Goal: Transaction & Acquisition: Download file/media

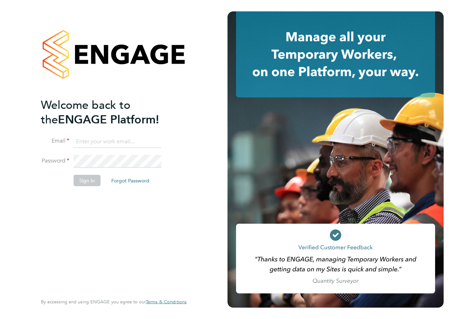
click at [85, 138] on input at bounding box center [118, 141] width 88 height 13
type input "dthompson@hamiltonmayday.co.uk"
click at [87, 181] on button "Sign In" at bounding box center [87, 180] width 27 height 11
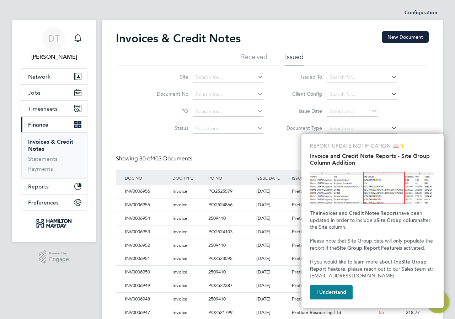
click at [132, 87] on div "Site Document No PO Status Paid Date Issued To Received From Client Config Issu…" at bounding box center [272, 101] width 313 height 72
drag, startPoint x: 328, startPoint y: 292, endPoint x: 251, endPoint y: 252, distance: 87.1
click at [326, 291] on button "I Understand" at bounding box center [331, 292] width 43 height 14
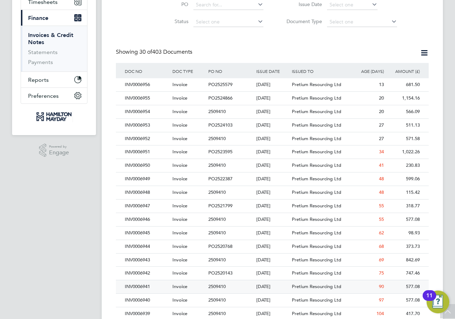
click at [140, 286] on div "INV0006941" at bounding box center [147, 286] width 48 height 13
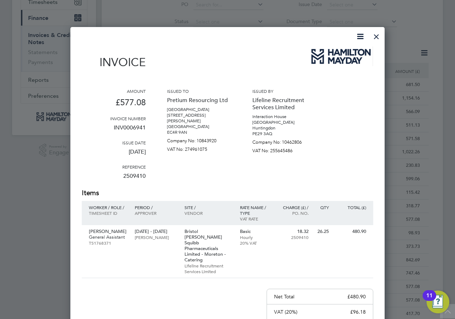
click at [360, 37] on icon at bounding box center [360, 36] width 9 height 9
click at [338, 55] on li "Download Invoice" at bounding box center [339, 53] width 49 height 10
click at [376, 33] on div at bounding box center [376, 34] width 13 height 13
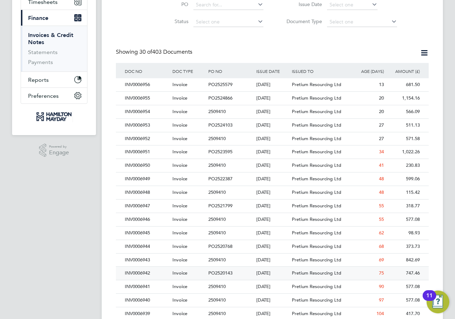
click at [136, 273] on div "INV0006942" at bounding box center [147, 273] width 48 height 13
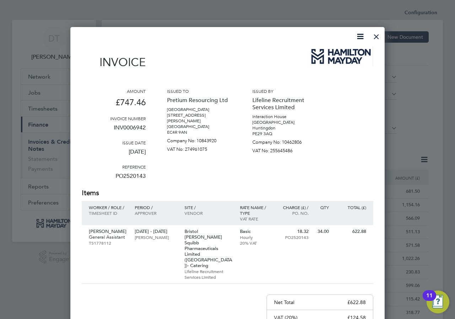
click at [358, 36] on icon at bounding box center [360, 36] width 9 height 9
click at [328, 52] on li "Download Invoice" at bounding box center [339, 53] width 49 height 10
click at [378, 37] on div at bounding box center [376, 34] width 13 height 13
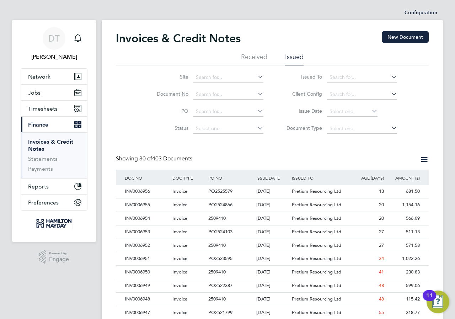
scroll to position [142, 0]
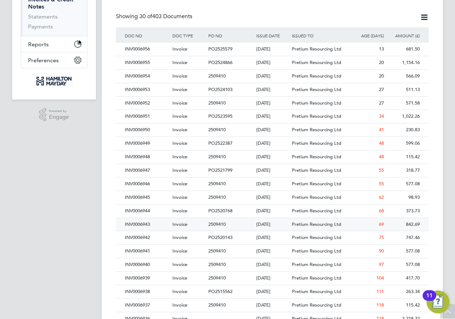
click at [134, 222] on div "INV0006943" at bounding box center [147, 224] width 48 height 13
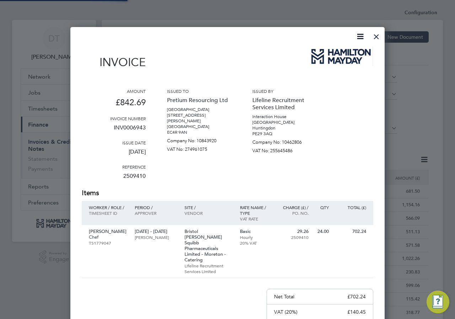
scroll to position [388, 315]
click at [362, 37] on icon at bounding box center [360, 36] width 9 height 9
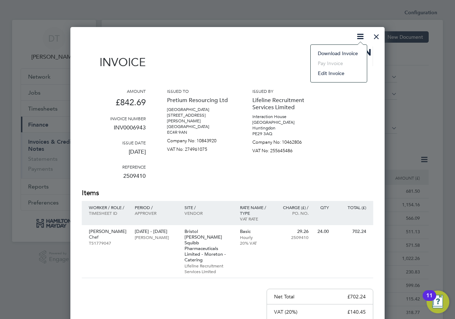
click at [351, 52] on li "Download Invoice" at bounding box center [339, 53] width 49 height 10
click at [375, 35] on div at bounding box center [376, 34] width 13 height 13
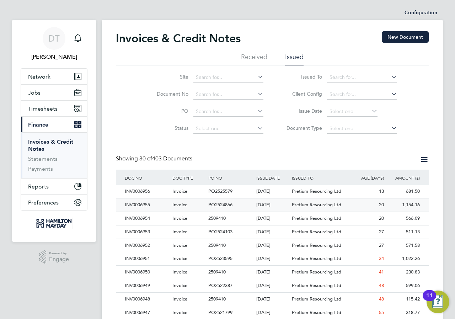
scroll to position [71, 0]
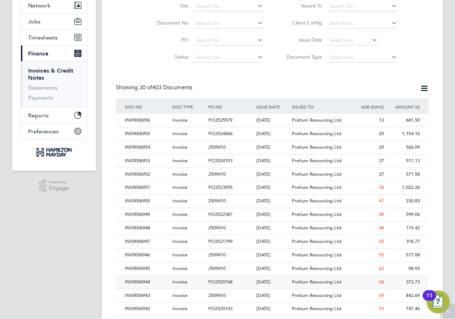
click at [138, 283] on div "INV0006944" at bounding box center [147, 282] width 48 height 13
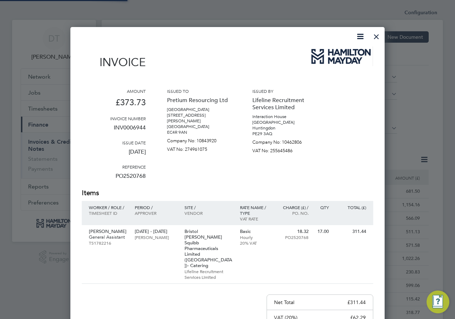
scroll to position [388, 315]
click at [362, 37] on icon at bounding box center [360, 36] width 9 height 9
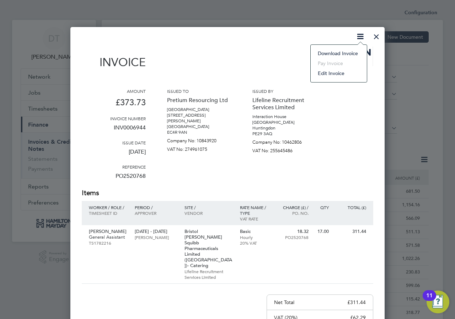
click at [338, 52] on li "Download Invoice" at bounding box center [339, 53] width 49 height 10
click at [378, 36] on div at bounding box center [376, 34] width 13 height 13
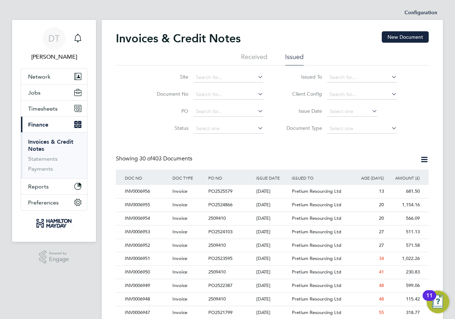
scroll to position [71, 0]
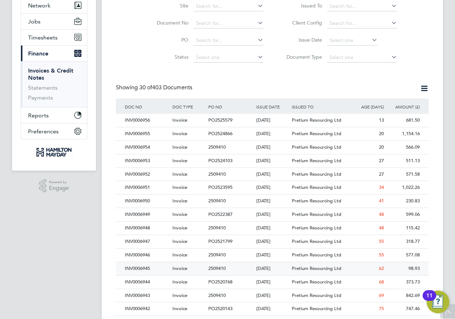
click at [130, 266] on div "INV0006945" at bounding box center [147, 268] width 48 height 13
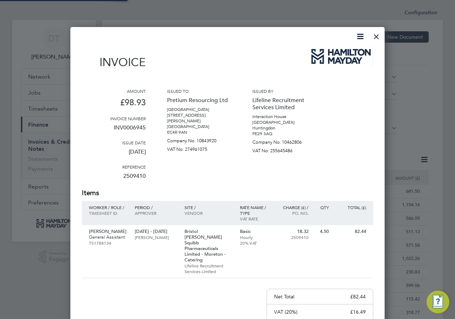
scroll to position [388, 315]
click at [359, 36] on icon at bounding box center [360, 36] width 9 height 9
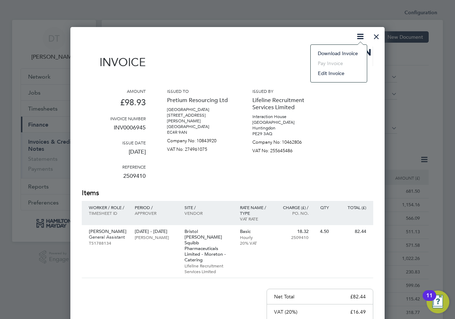
click at [346, 52] on li "Download Invoice" at bounding box center [339, 53] width 49 height 10
